Goal: Information Seeking & Learning: Learn about a topic

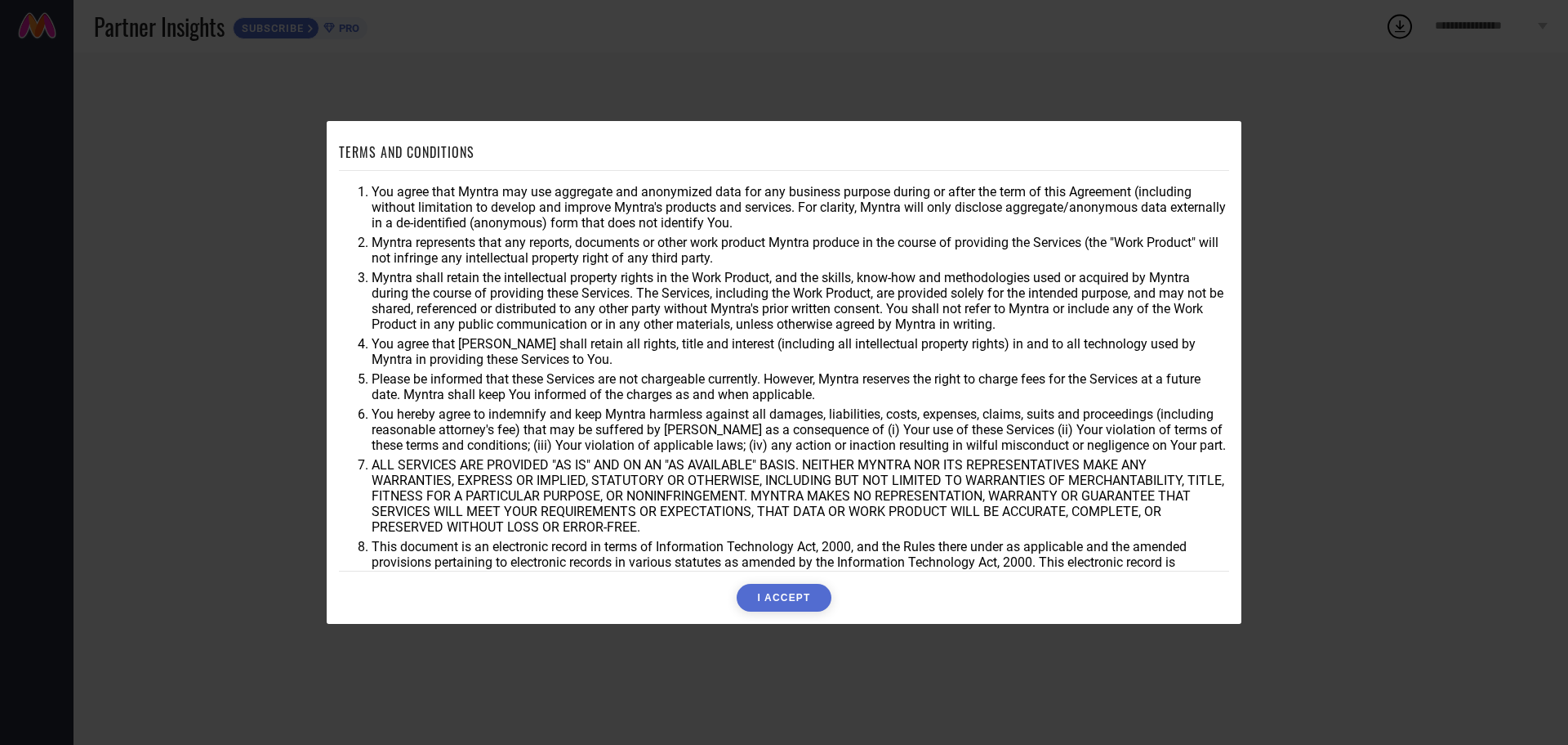
click at [782, 585] on button "I ACCEPT" at bounding box center [784, 597] width 94 height 28
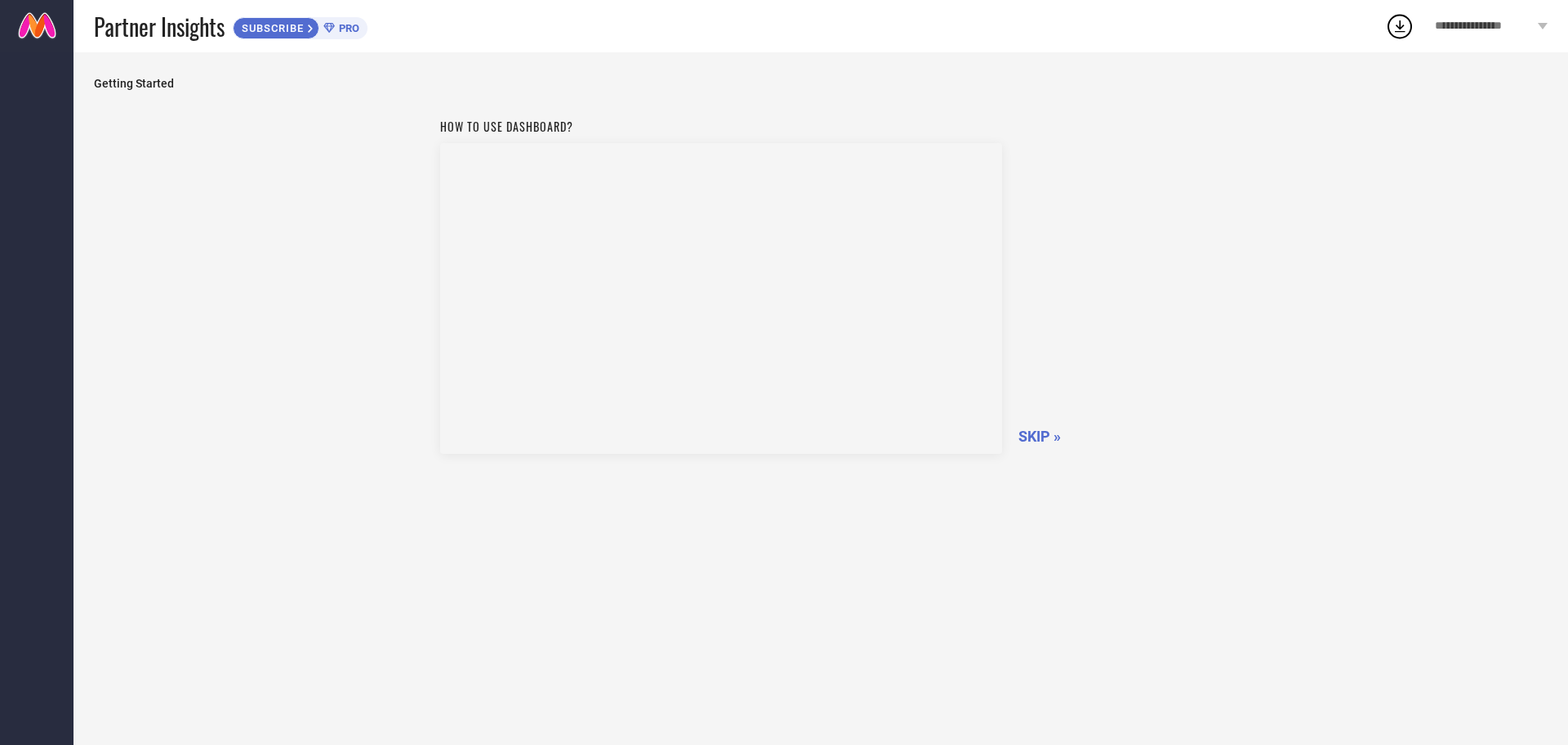
click at [1036, 429] on span "SKIP »" at bounding box center [1040, 435] width 42 height 17
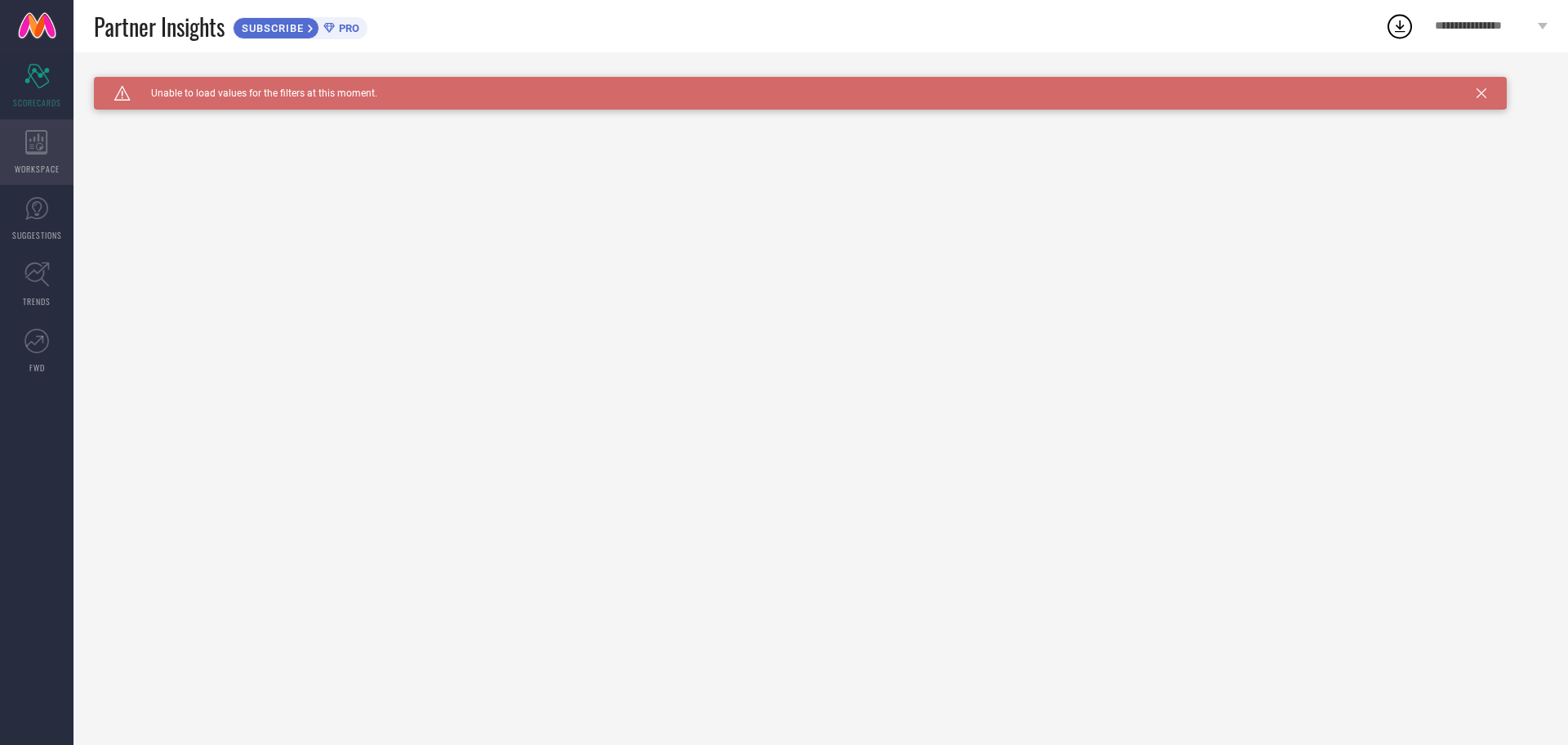
click at [44, 143] on icon at bounding box center [37, 141] width 23 height 25
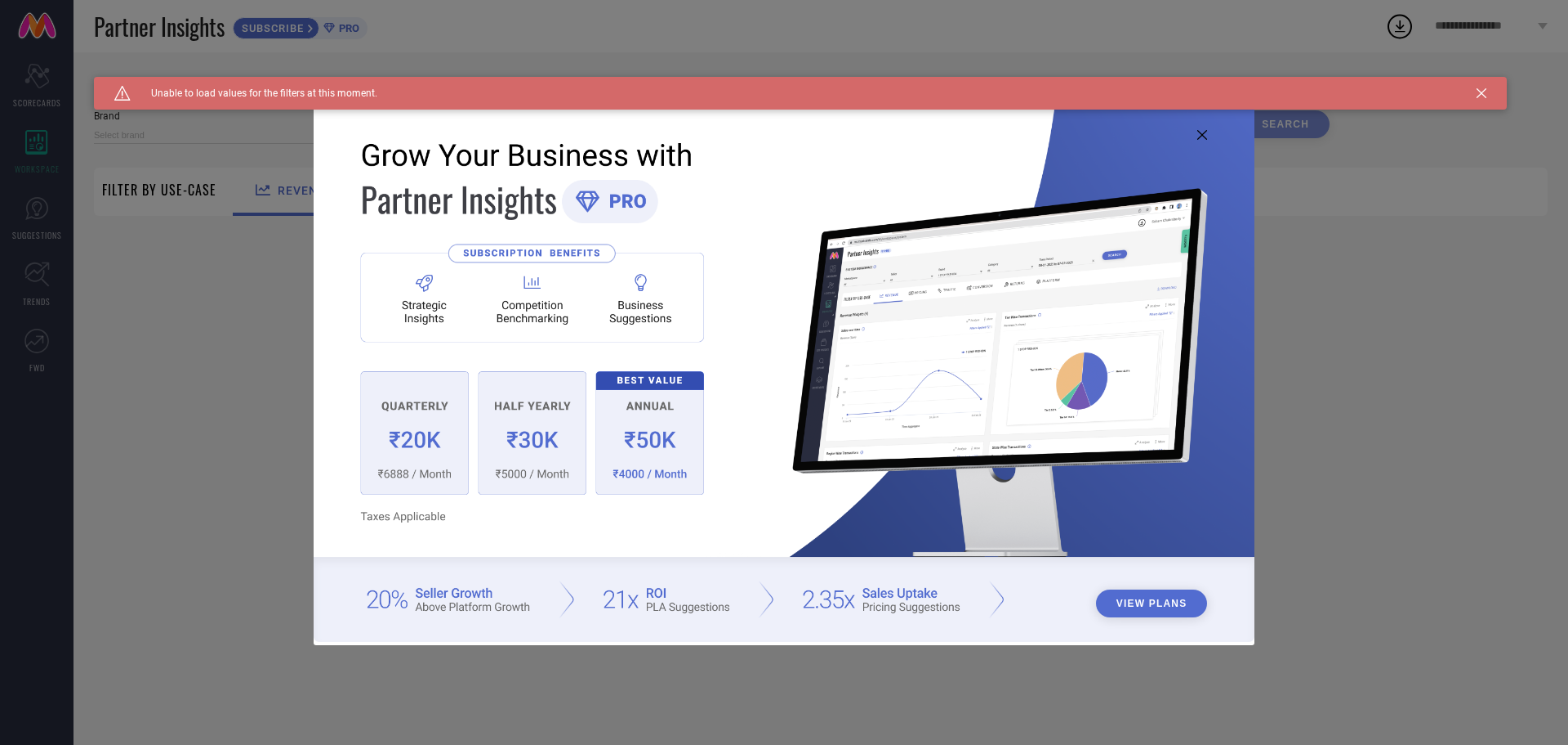
type input "1 STOP FASHION"
type input "All"
click at [1198, 134] on icon at bounding box center [1202, 134] width 10 height 10
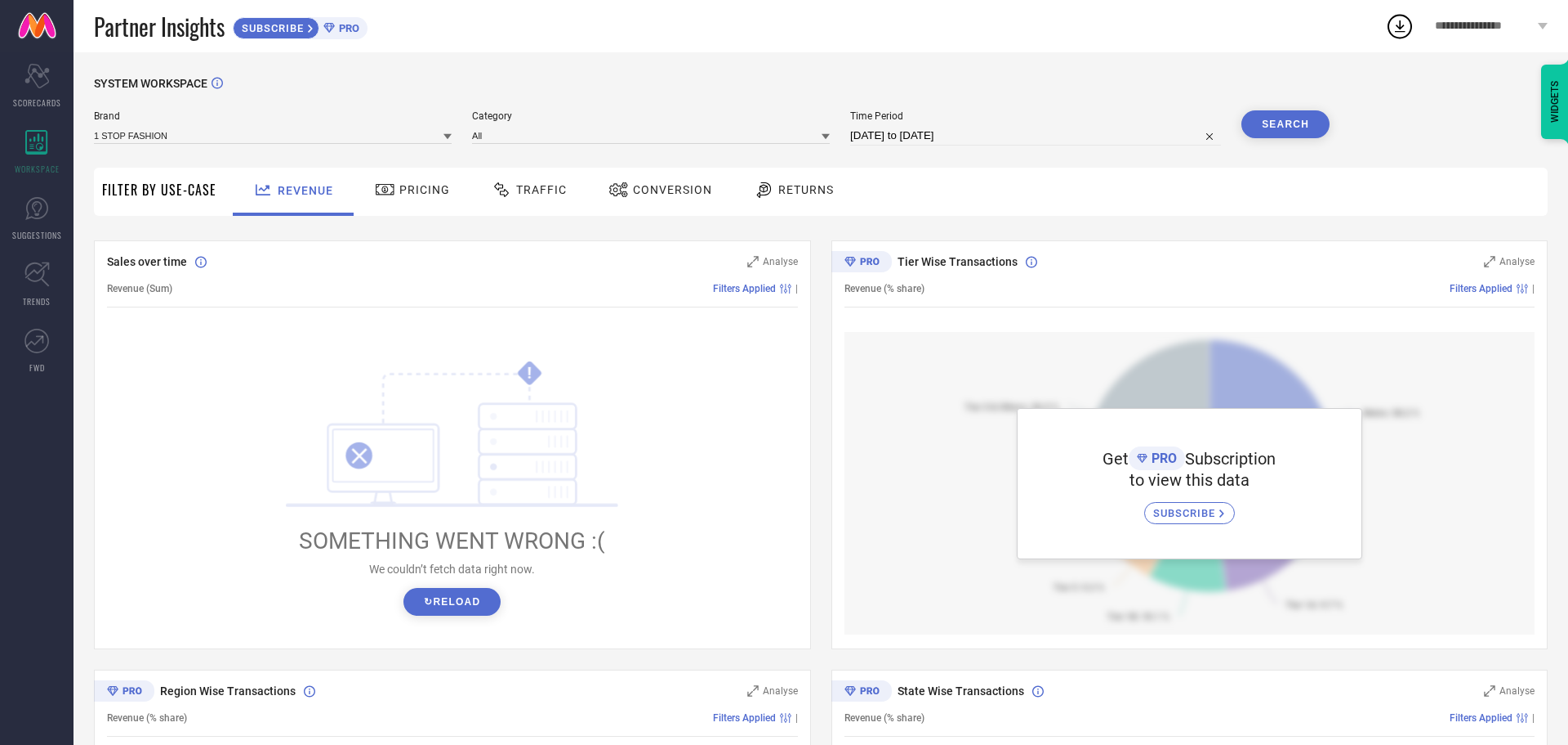
click at [531, 190] on span "Traffic" at bounding box center [541, 189] width 50 height 13
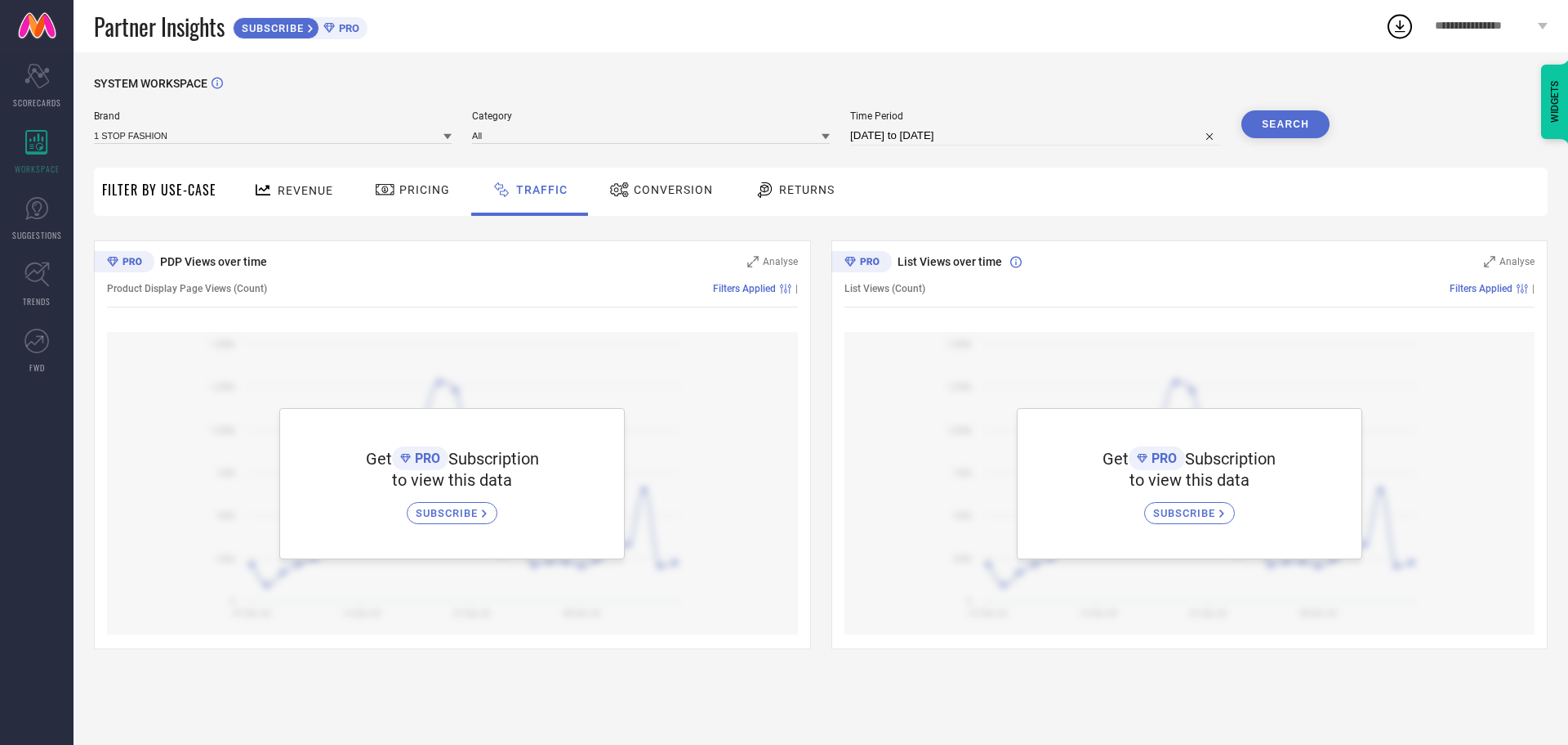
click at [404, 189] on span "Pricing" at bounding box center [424, 189] width 50 height 13
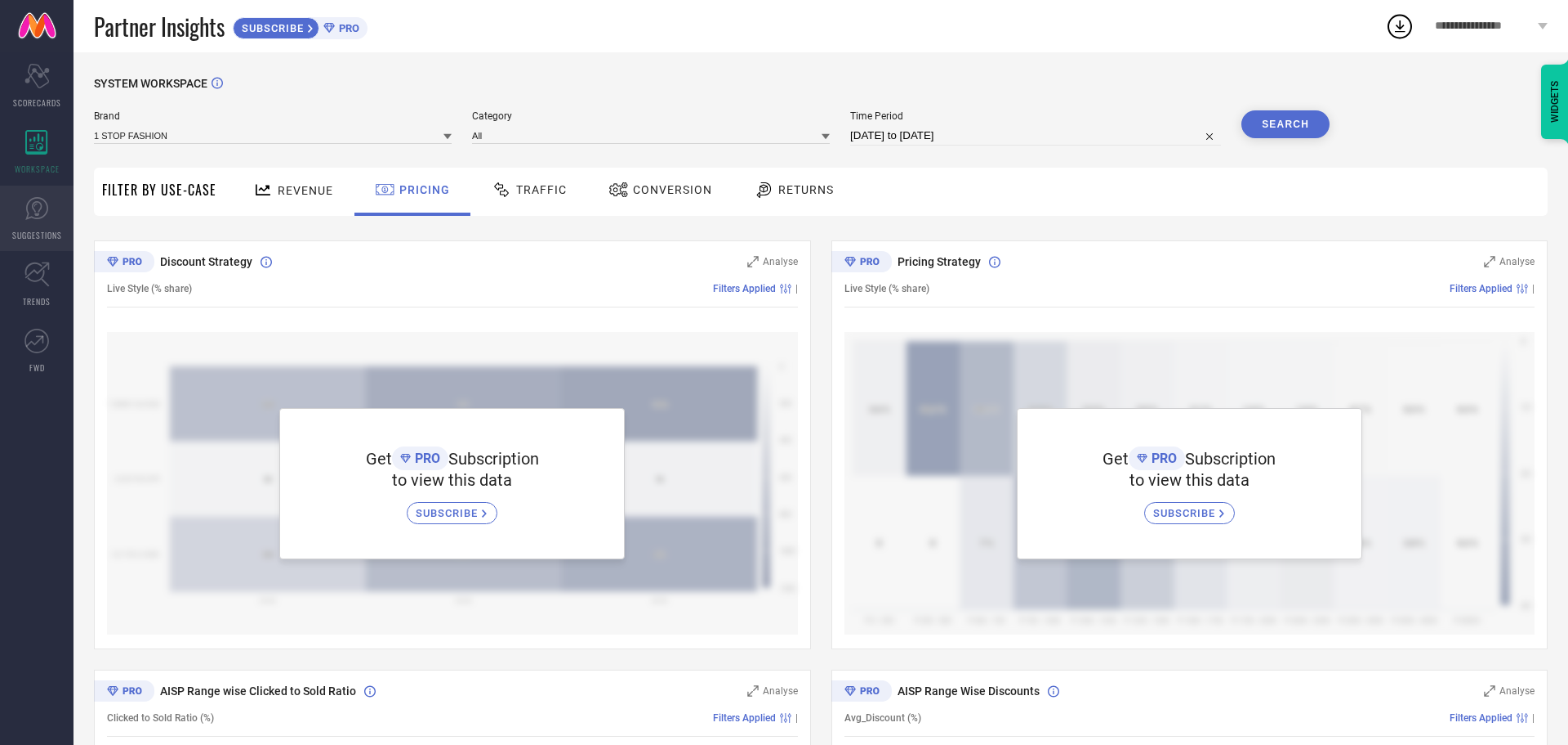
click at [33, 206] on icon at bounding box center [37, 209] width 25 height 25
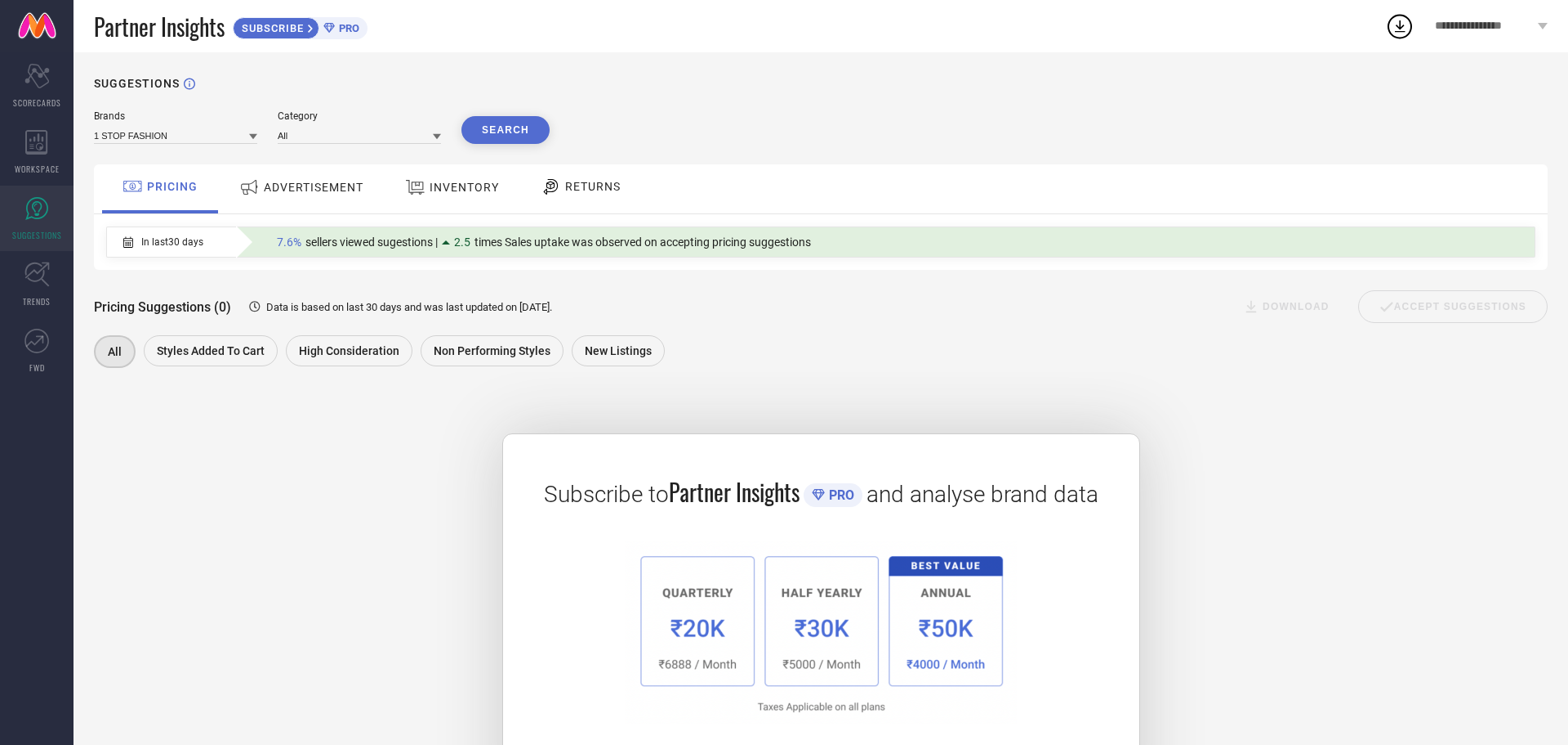
click at [282, 190] on span "ADVERTISEMENT" at bounding box center [313, 187] width 100 height 13
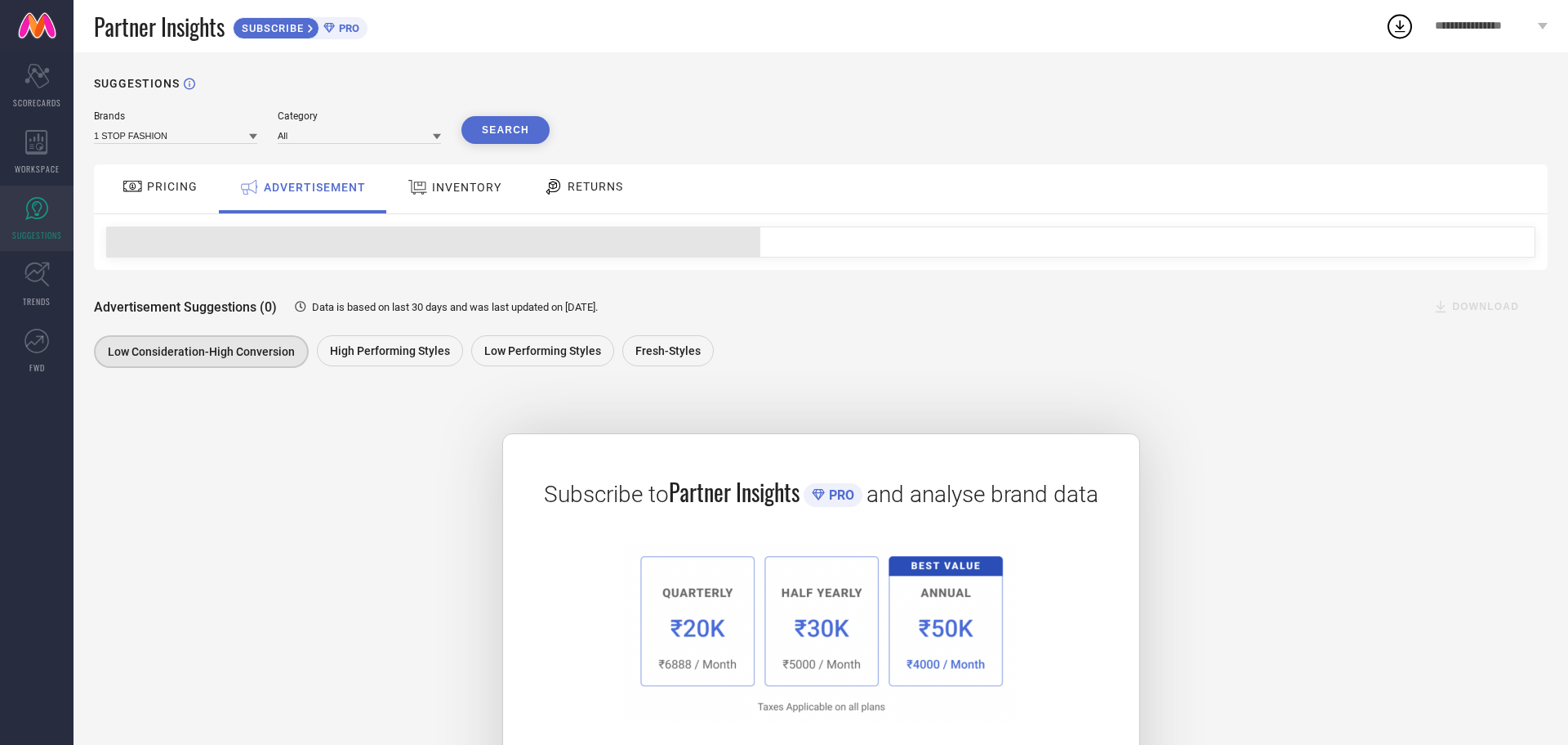
click at [455, 182] on span "INVENTORY" at bounding box center [467, 187] width 70 height 13
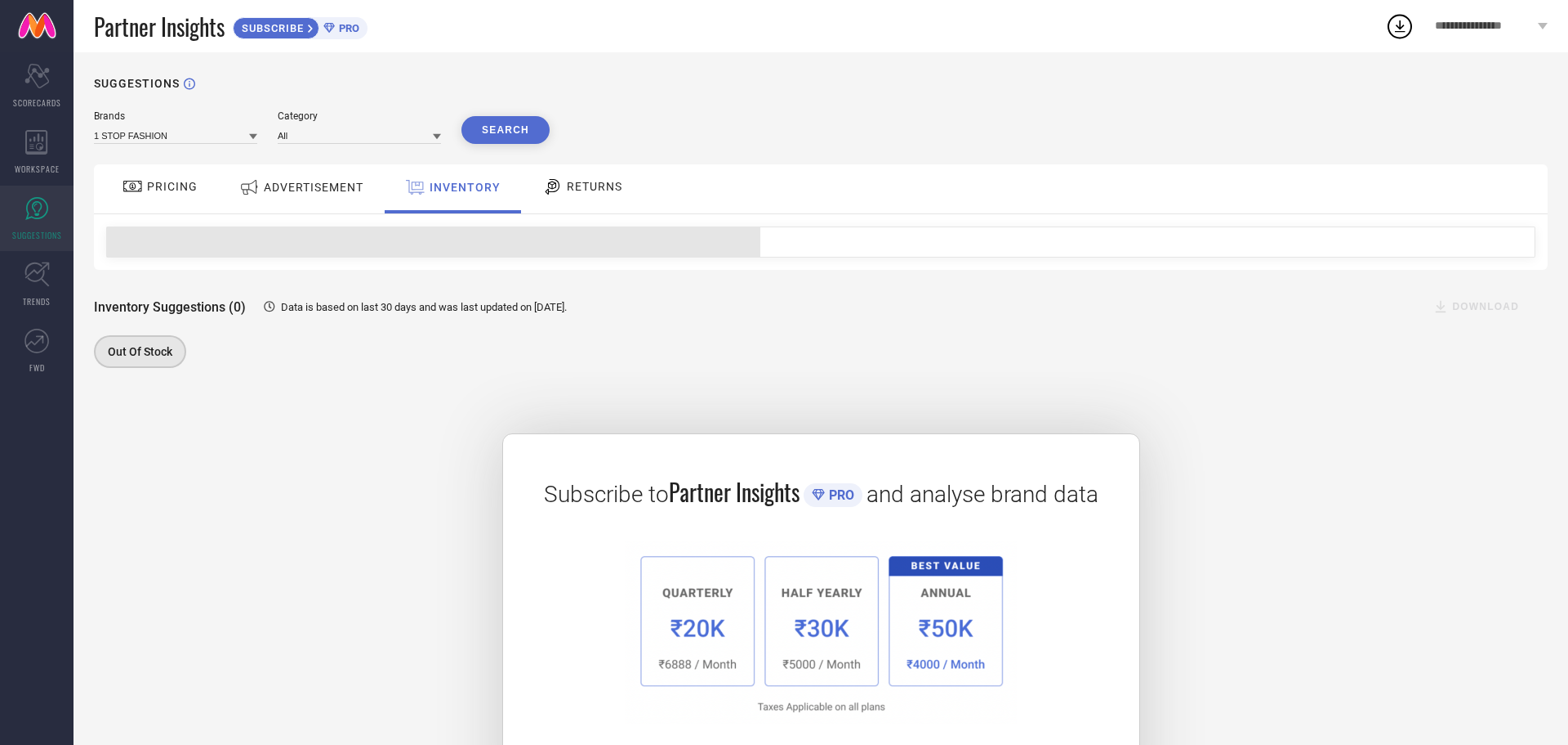
click at [570, 187] on span "RETURNS" at bounding box center [595, 186] width 56 height 13
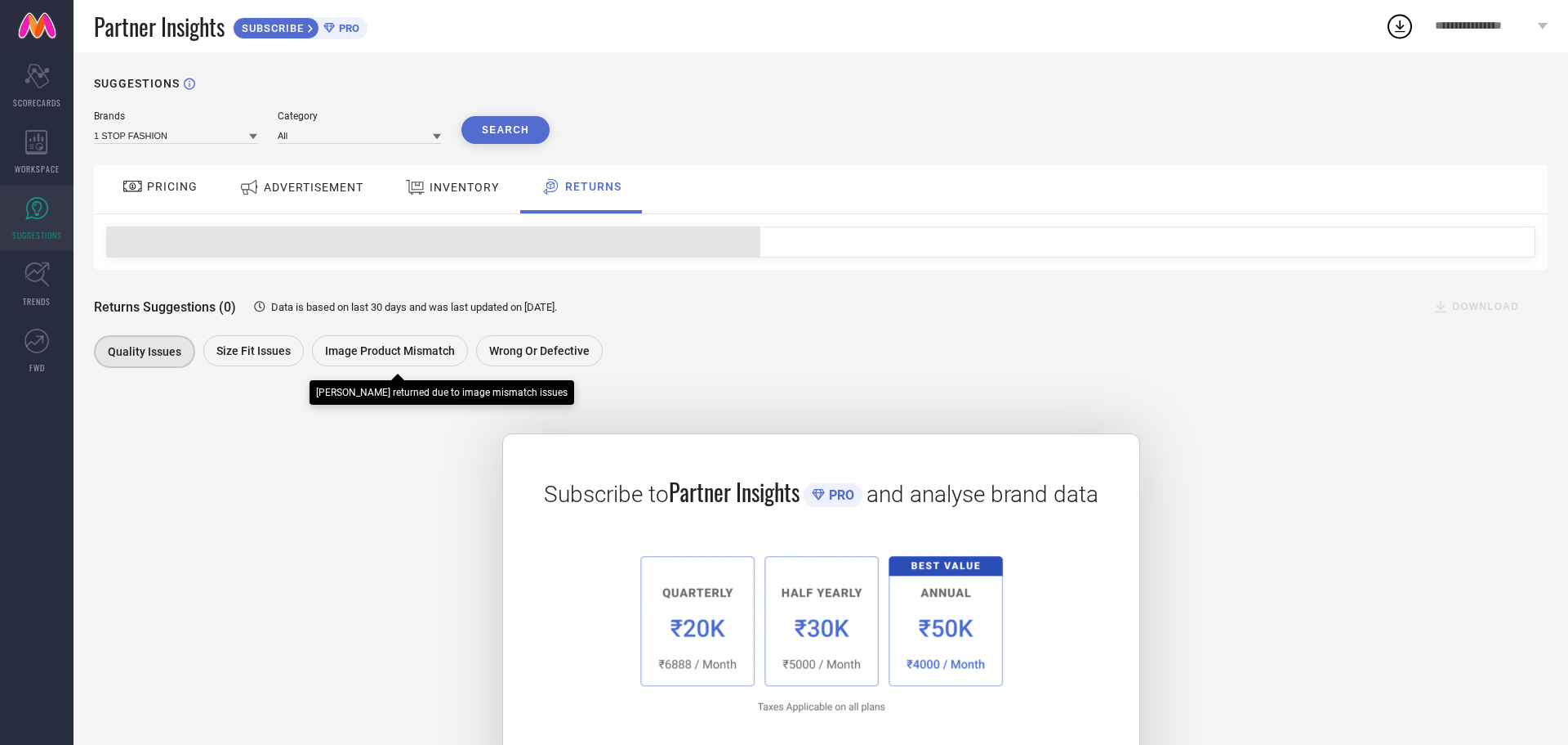
click at [402, 330] on div "Returns Suggestions (0) Data is based on last 30 days and was last updated on […" at bounding box center [821, 321] width 1454 height 102
click at [390, 345] on span "Image product mismatch" at bounding box center [389, 351] width 129 height 13
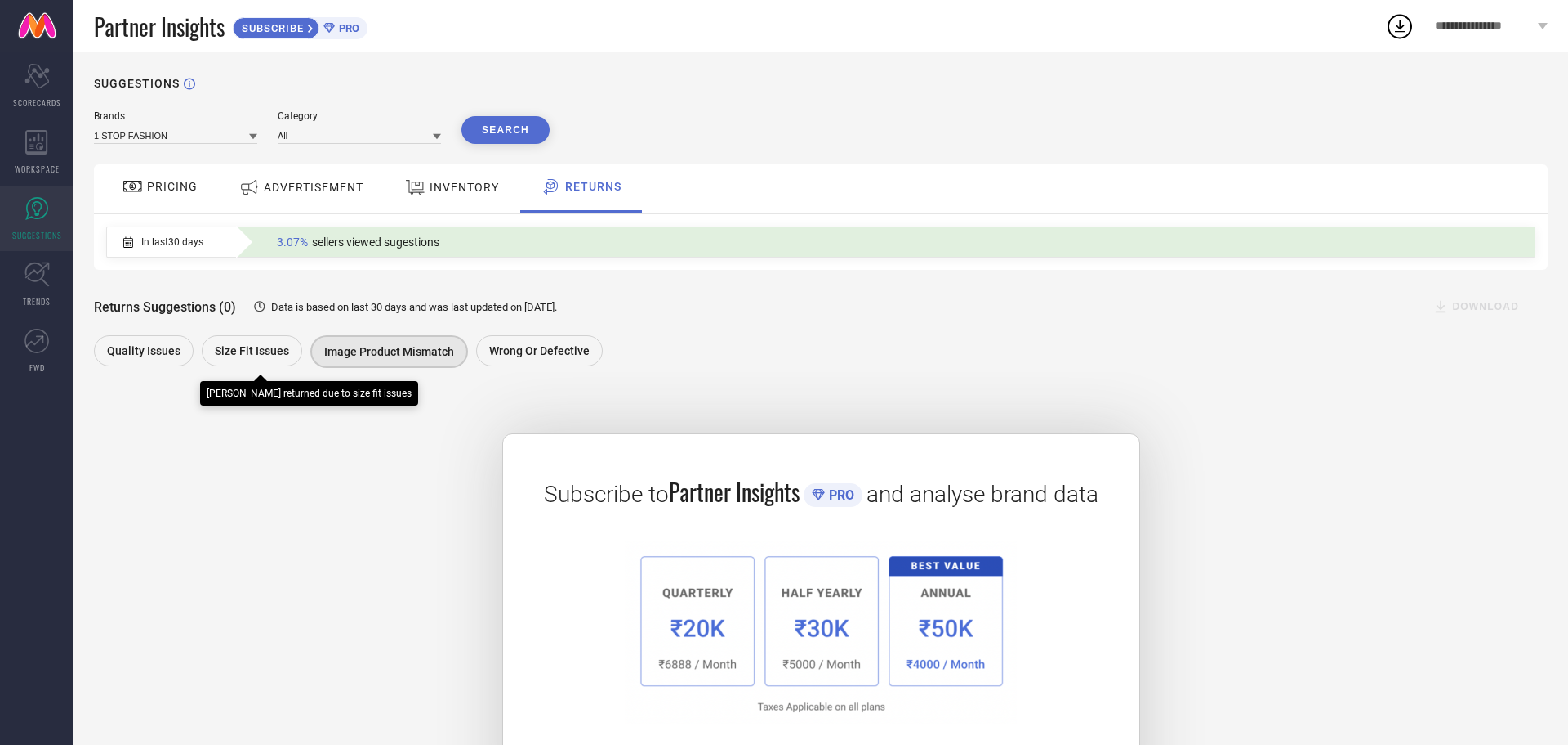
click at [245, 342] on div "Size fit issues" at bounding box center [252, 351] width 100 height 31
